Goal: Task Accomplishment & Management: Manage account settings

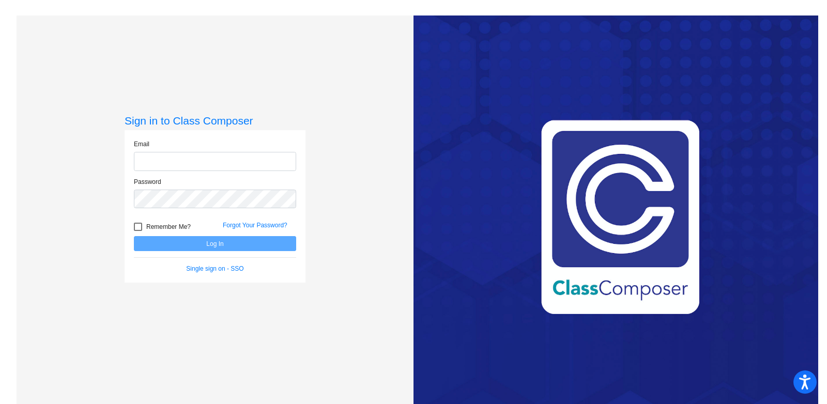
click at [188, 162] on input "email" at bounding box center [215, 161] width 162 height 19
click at [191, 163] on input "email" at bounding box center [215, 161] width 162 height 19
type input "[PERSON_NAME][EMAIL_ADDRESS][PERSON_NAME][DOMAIN_NAME]"
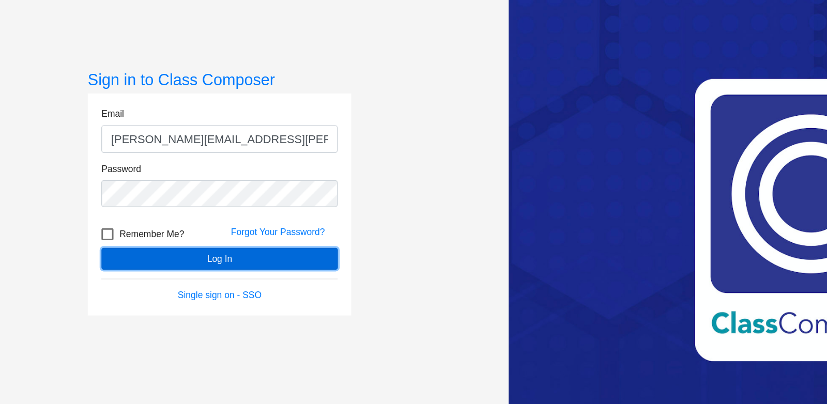
click at [218, 243] on button "Log In" at bounding box center [215, 243] width 162 height 15
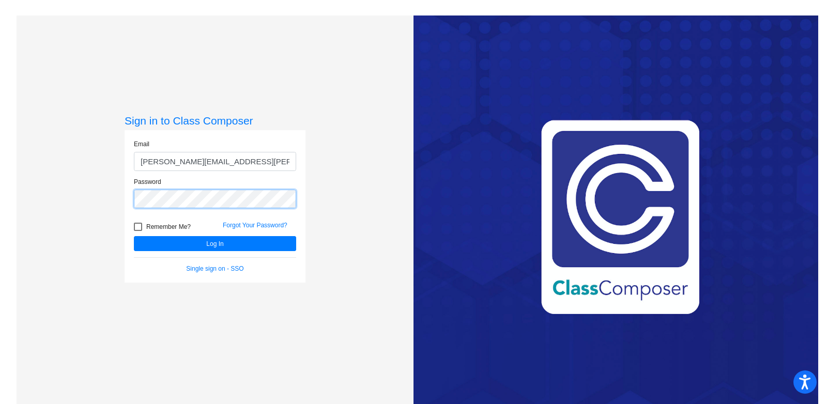
click at [105, 190] on div "Sign in to Class Composer Email [PERSON_NAME][EMAIL_ADDRESS][PERSON_NAME][DOMAI…" at bounding box center [215, 218] width 397 height 404
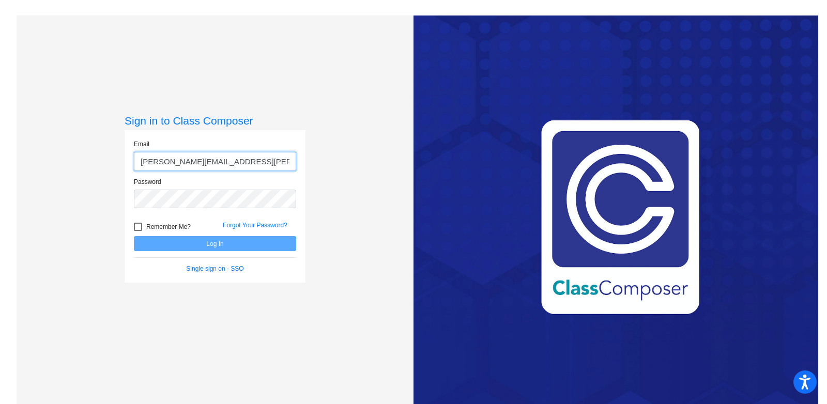
drag, startPoint x: 223, startPoint y: 154, endPoint x: 284, endPoint y: 157, distance: 61.6
click at [284, 159] on input "[PERSON_NAME][EMAIL_ADDRESS][PERSON_NAME][DOMAIN_NAME]" at bounding box center [215, 161] width 162 height 19
